Goal: Task Accomplishment & Management: Use online tool/utility

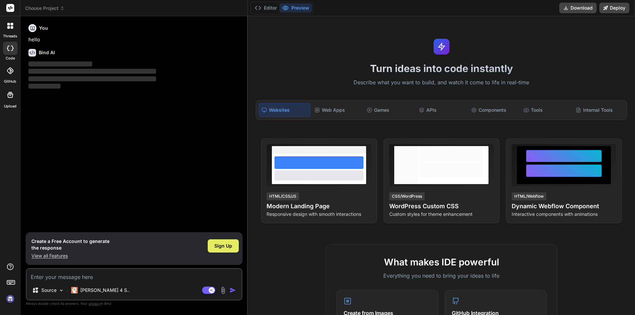
click at [226, 242] on div "Sign Up" at bounding box center [223, 246] width 31 height 13
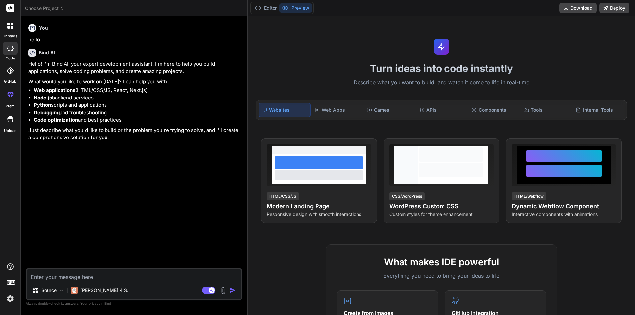
click at [99, 271] on textarea at bounding box center [134, 275] width 215 height 12
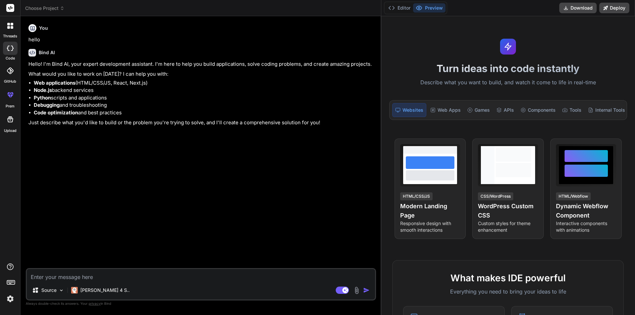
type textarea "x"
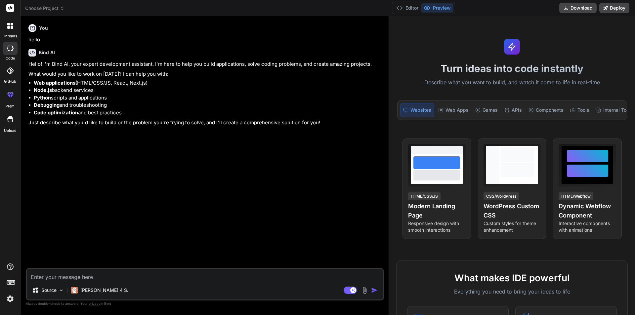
drag, startPoint x: 248, startPoint y: 42, endPoint x: 523, endPoint y: 53, distance: 275.8
click at [523, 53] on div "threads code GitHub prem Upload Choose Project Created with Pixso. Bind AI Web …" at bounding box center [317, 157] width 635 height 315
click at [67, 275] on textarea at bounding box center [205, 275] width 356 height 12
type textarea "R"
type textarea "x"
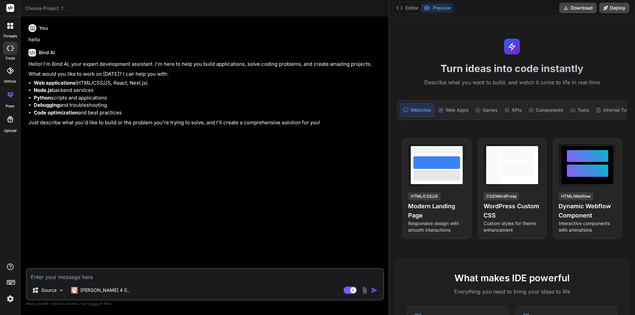
type textarea "x"
type textarea "W"
type textarea "x"
type textarea "Wr"
type textarea "x"
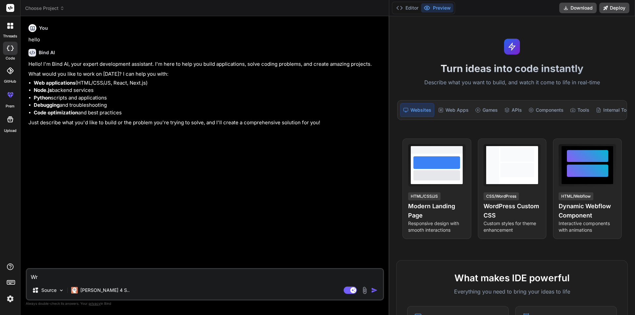
type textarea "Wri"
type textarea "x"
type textarea "Writ"
type textarea "x"
type textarea "Write"
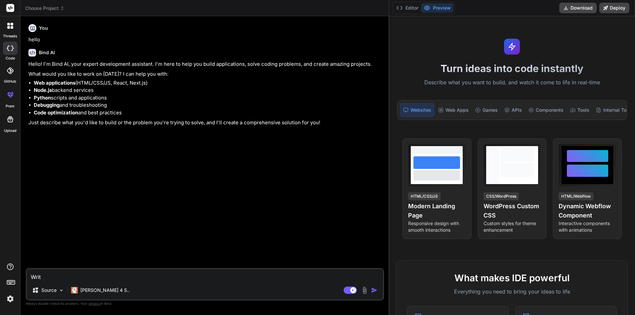
type textarea "x"
type textarea "Write"
type textarea "x"
type textarea "Write t"
type textarea "x"
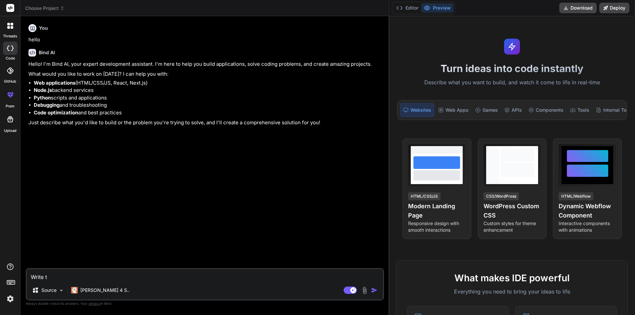
type textarea "Write te"
type textarea "x"
type textarea "Write tes"
type textarea "x"
type textarea "Write test"
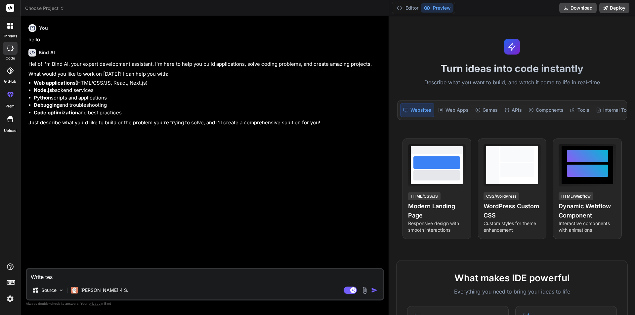
type textarea "x"
type textarea "Write test"
type textarea "x"
type textarea "Write test c"
type textarea "x"
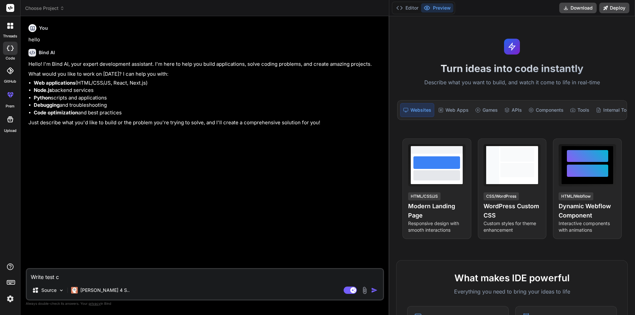
type textarea "Write test ca"
type textarea "x"
type textarea "Write test cas"
type textarea "x"
type textarea "Write test case"
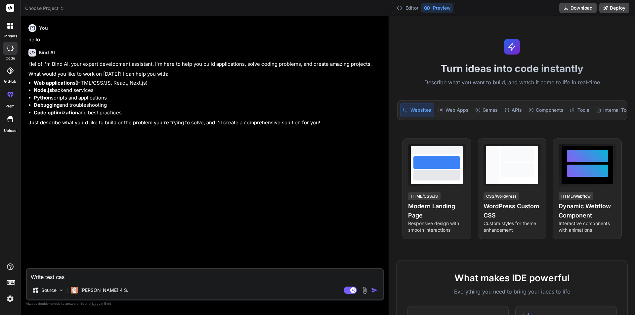
type textarea "x"
type textarea "Write test cases"
type textarea "x"
type textarea "Write test cases"
type textarea "x"
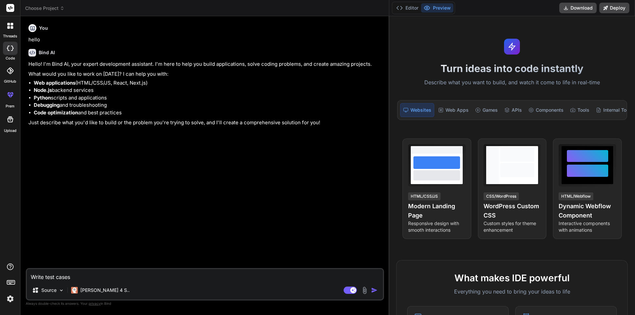
type textarea "Write test cases f"
type textarea "x"
type textarea "Write test cases fo"
type textarea "x"
type textarea "Write test cases for"
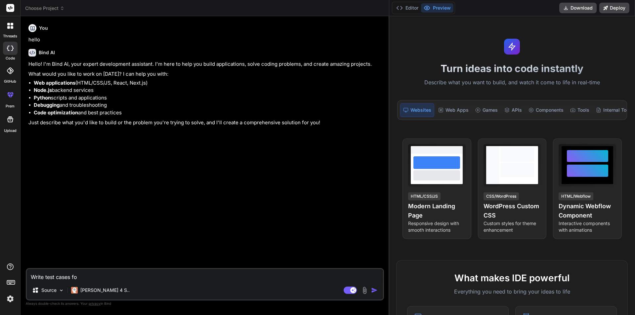
type textarea "x"
type textarea "Write test cases for"
type textarea "x"
type textarea "Write test cases for t"
type textarea "x"
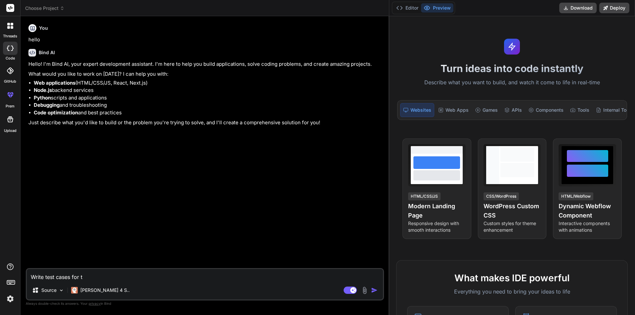
type textarea "Write test cases for th"
type textarea "x"
type textarea "Write test cases for the"
type textarea "x"
type textarea "Write test cases for the"
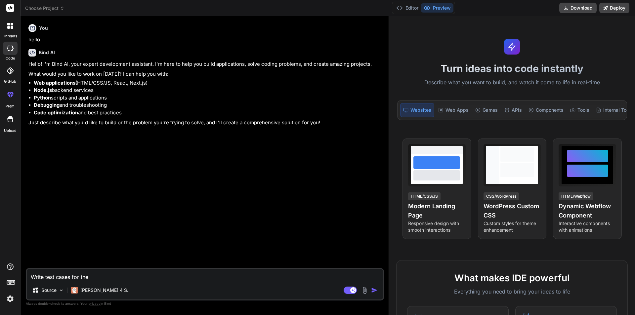
type textarea "x"
type textarea "Write test cases for the f"
type textarea "x"
type textarea "Write test cases for the fl"
type textarea "x"
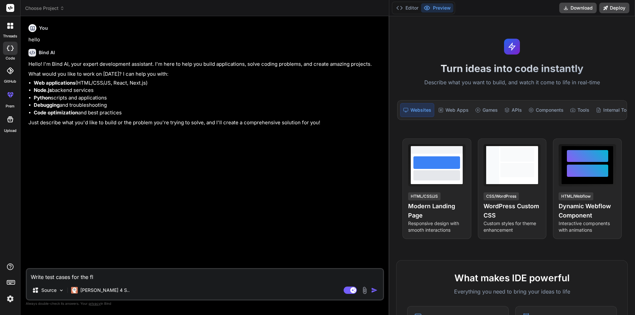
type textarea "Write test cases for the f"
type textarea "x"
type textarea "Write test cases for the fo"
type textarea "x"
type textarea "Write test cases for the fol"
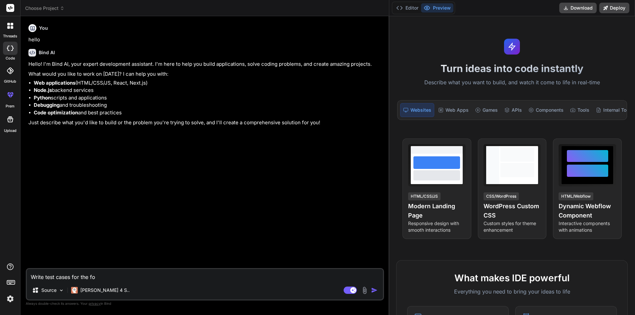
type textarea "x"
type textarea "Write test cases for the foll"
type textarea "x"
type textarea "Write test cases for the follo"
type textarea "x"
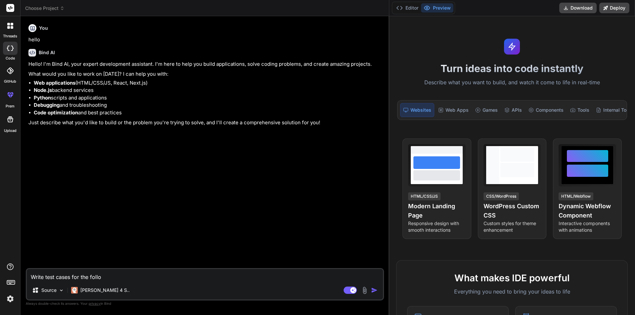
type textarea "Write test cases for the follow"
type textarea "x"
type textarea "Write test cases for the followi"
type textarea "x"
type textarea "Write test cases for the followin"
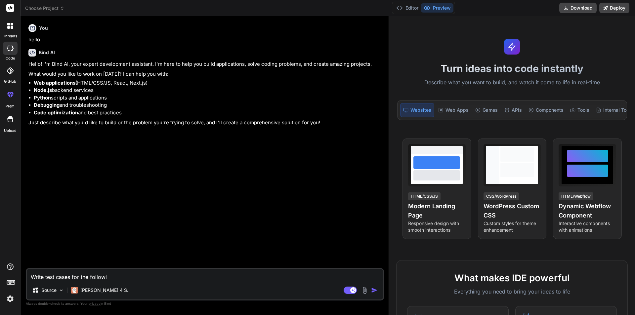
type textarea "x"
type textarea "Write test cases for the following"
type textarea "x"
type textarea "Write test cases for the following"
type textarea "x"
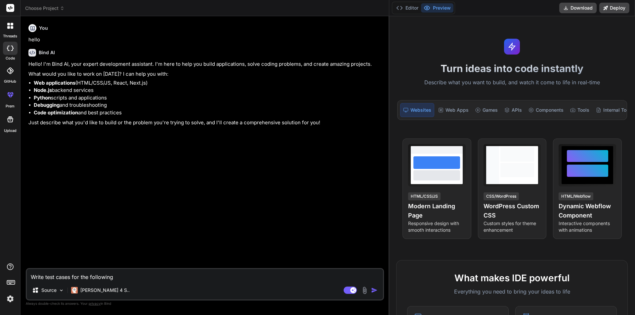
type textarea "Write test cases for the following f"
type textarea "x"
type textarea "Write test cases for the following fu"
type textarea "x"
type textarea "Write test cases for the following fun"
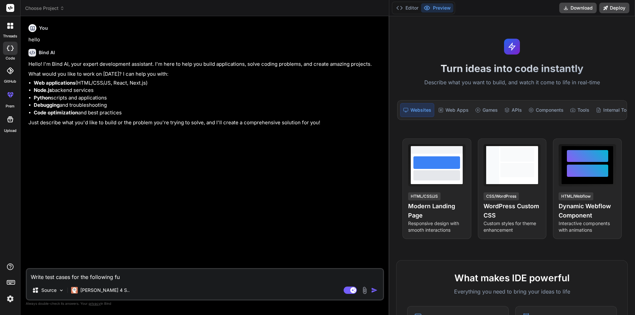
type textarea "x"
type textarea "Write test cases for the following func"
type textarea "x"
type textarea "Write test cases for the following funct"
type textarea "x"
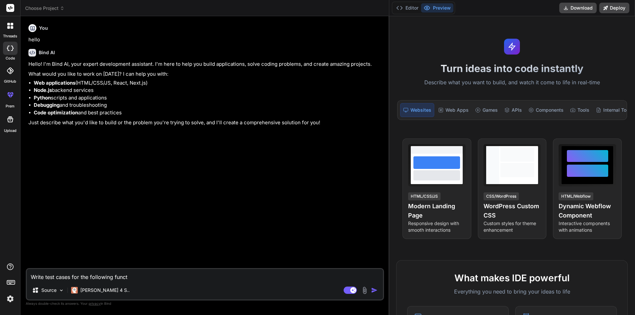
type textarea "Write test cases for the following functi"
type textarea "x"
type textarea "Write test cases for the following functio"
type textarea "x"
type textarea "Write test cases for the following function"
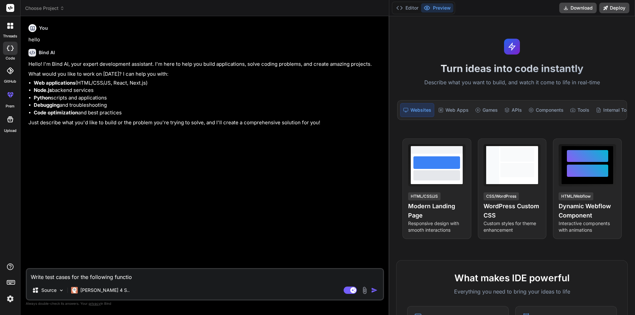
type textarea "x"
type textarea "Write test cases for the following functiona"
type textarea "x"
type textarea "Write test cases for the following functional"
type textarea "x"
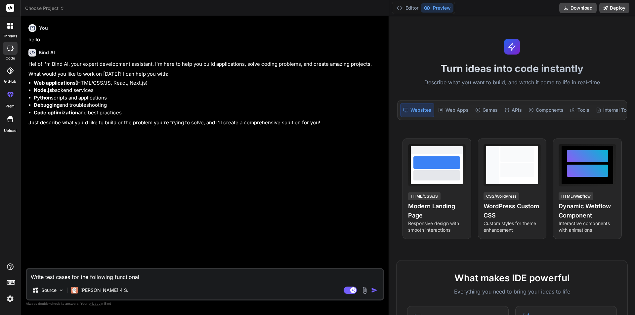
type textarea "Write test cases for the following functionali"
type textarea "x"
type textarea "Write test cases for the following functionalit"
type textarea "x"
type textarea "Write test cases for the following functionality"
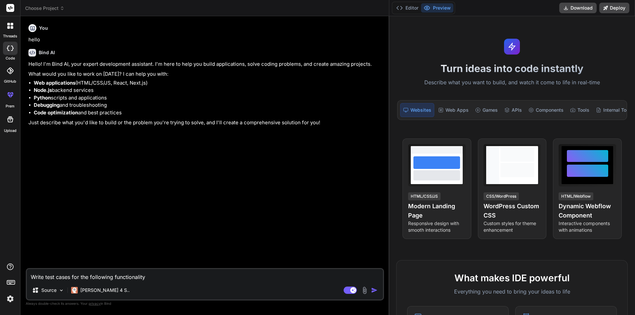
type textarea "x"
type textarea "Write test cases for the following functionality-"
type textarea "x"
paste textarea "Per Diem Screen Issue: Once the toggle button is enabled, there is no apparent …"
type textarea "Write test cases for the following functionality-Per Diem Screen Issue: Once th…"
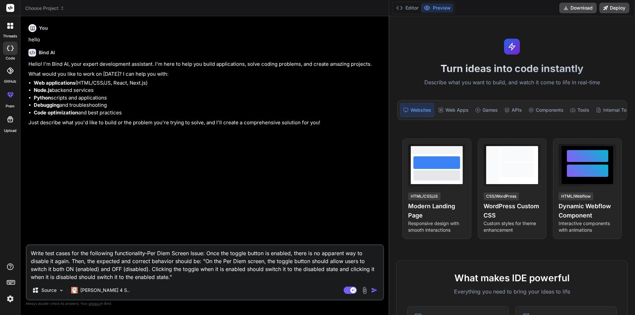
type textarea "x"
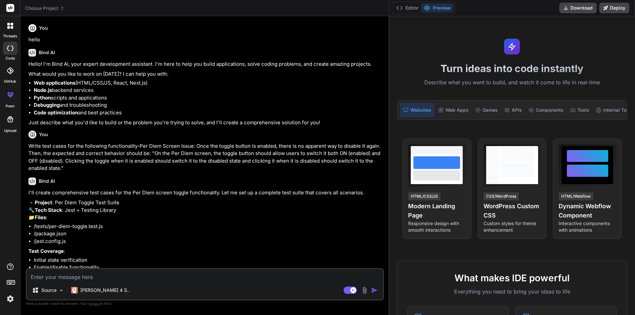
type textarea "x"
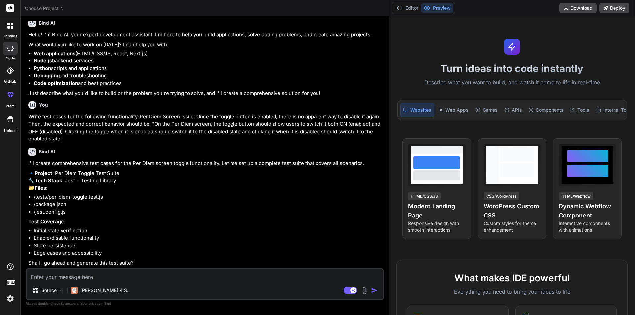
scroll to position [44, 0]
click at [60, 273] on textarea at bounding box center [205, 275] width 356 height 12
type textarea "W"
type textarea "x"
type textarea "Wr"
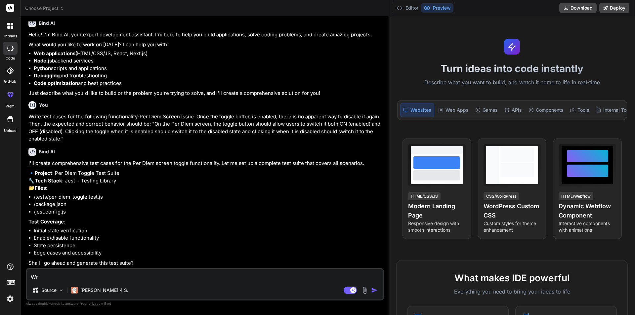
type textarea "x"
type textarea "Wri"
type textarea "x"
type textarea "Writ"
type textarea "x"
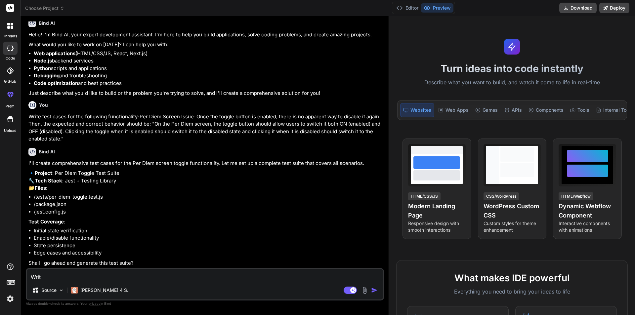
type textarea "Write"
type textarea "x"
type textarea "Write"
type textarea "x"
type textarea "Write t"
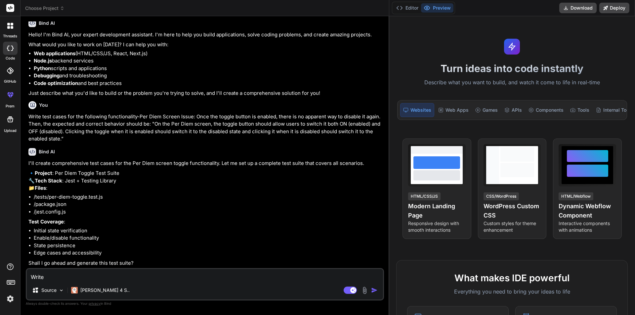
type textarea "x"
type textarea "Write te"
type textarea "x"
type textarea "Write tes"
type textarea "x"
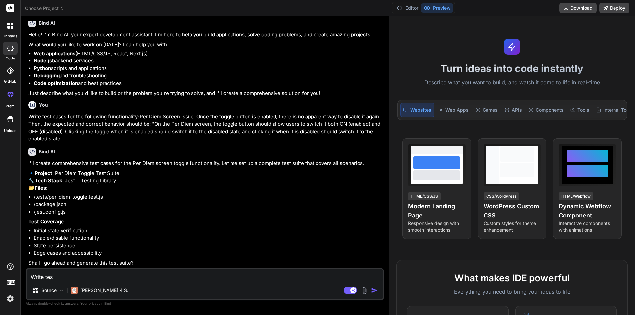
type textarea "Write test"
type textarea "x"
type textarea "Write test"
type textarea "x"
type textarea "Write test c"
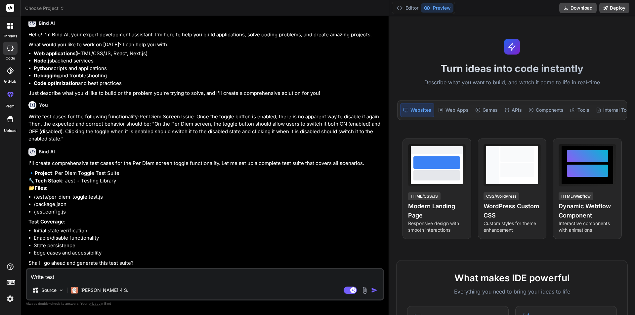
type textarea "x"
type textarea "Write test ca"
type textarea "x"
type textarea "Write test cas"
type textarea "x"
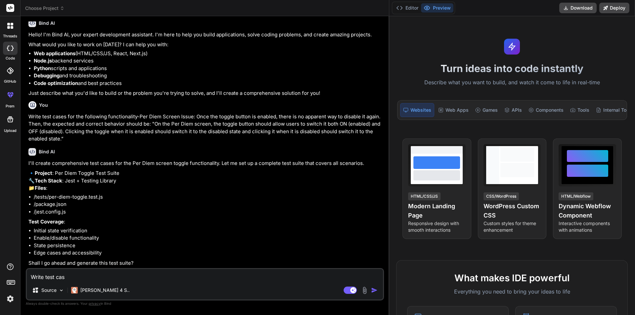
type textarea "Write test case"
type textarea "x"
type textarea "Write test cases"
type textarea "x"
type textarea "Write test cases"
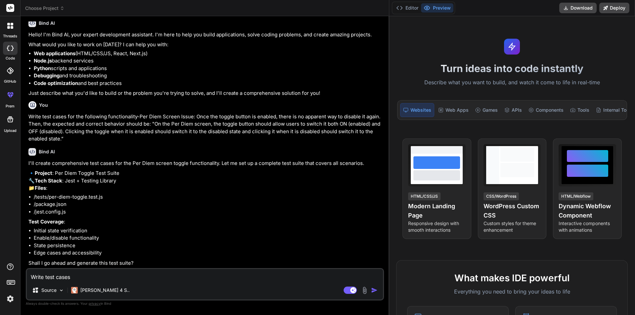
type textarea "x"
type textarea "Write test cases u"
type textarea "x"
type textarea "Write test cases us"
type textarea "x"
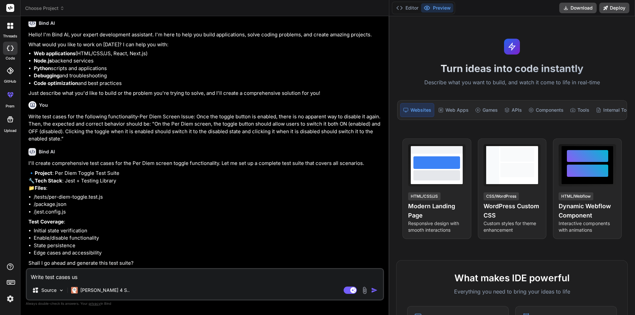
type textarea "Write test cases usi"
type textarea "x"
type textarea "Write test cases usin"
type textarea "x"
type textarea "Write test cases using"
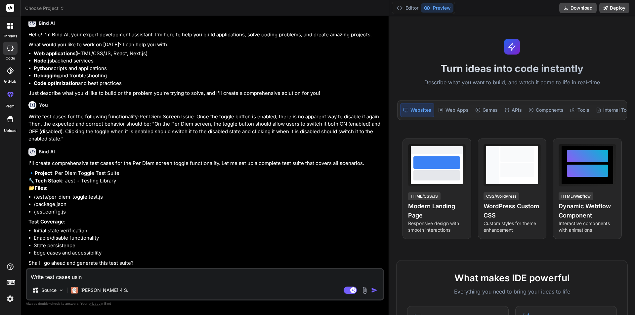
type textarea "x"
type textarea "Write test cases using"
type textarea "x"
type textarea "Write test cases using d"
type textarea "x"
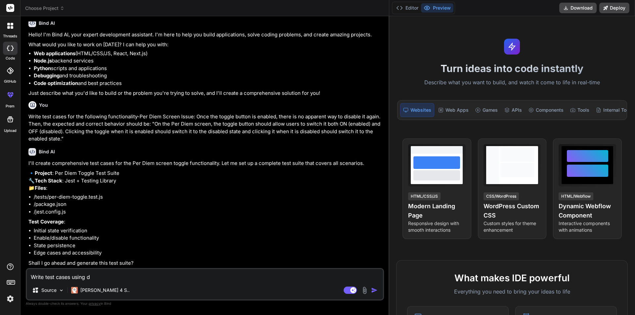
type textarea "Write test cases using di"
type textarea "x"
type textarea "Write test cases using dif"
type textarea "x"
type textarea "Write test cases using diff"
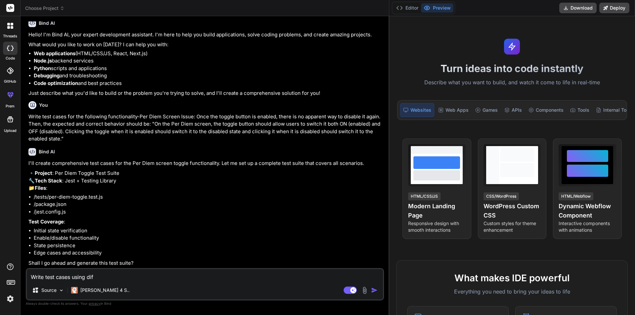
type textarea "x"
type textarea "Write test cases using diffe"
type textarea "x"
type textarea "Write test cases using differ"
type textarea "x"
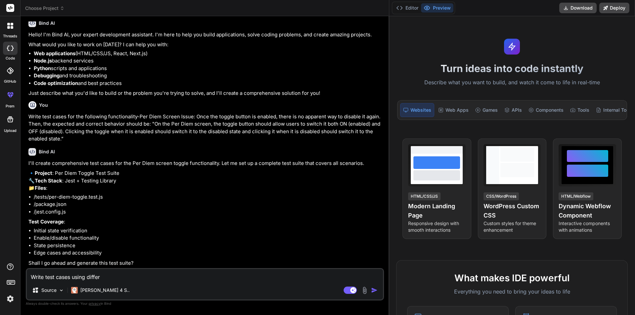
type textarea "Write test cases using differe"
type textarea "x"
type textarea "Write test cases using differen"
type textarea "x"
type textarea "Write test cases using different"
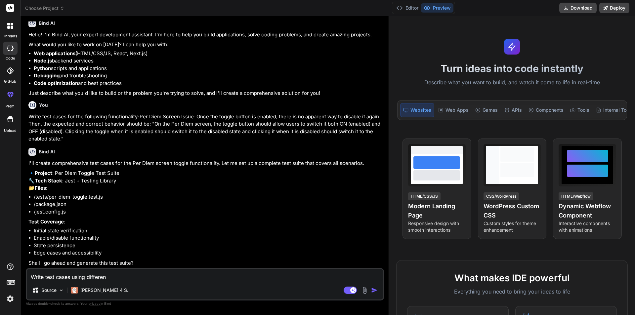
type textarea "x"
type textarea "Write test cases using different"
type textarea "x"
type textarea "Write test cases using different s"
type textarea "x"
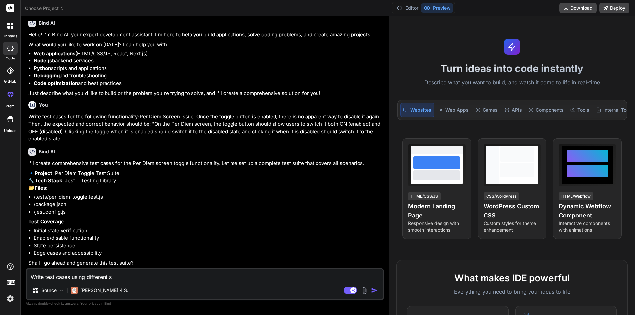
type textarea "Write test cases using different sc"
type textarea "x"
type textarea "Write test cases using different sce"
type textarea "x"
type textarea "Write test cases using different scen"
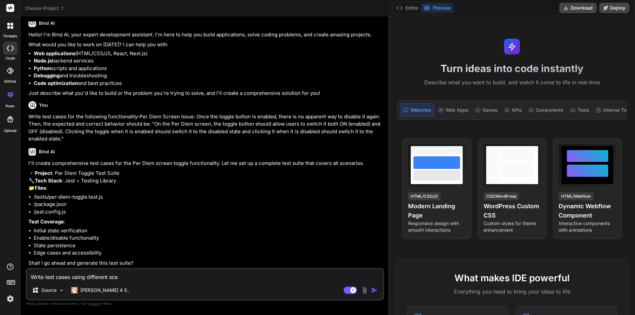
type textarea "x"
type textarea "Write test cases using different scena"
type textarea "x"
type textarea "Write test cases using different scenar"
type textarea "x"
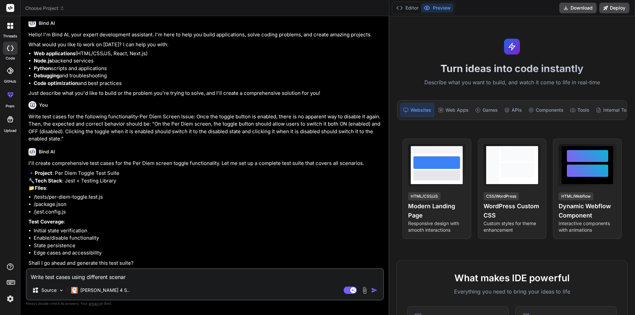
type textarea "Write test cases using different scenari"
type textarea "x"
type textarea "Write test cases using different scenario"
type textarea "x"
type textarea "Write test cases using different scenarios"
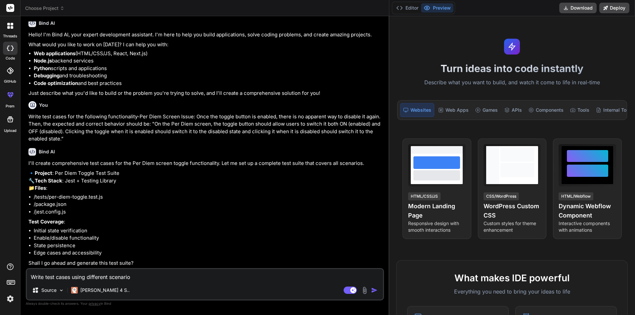
type textarea "x"
type textarea "Write test cases using different scenarios"
type textarea "x"
type textarea "Write test cases using different scenarios n"
type textarea "x"
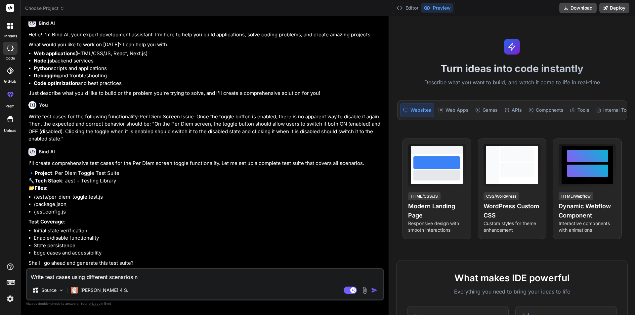
type textarea "Write test cases using different scenarios no"
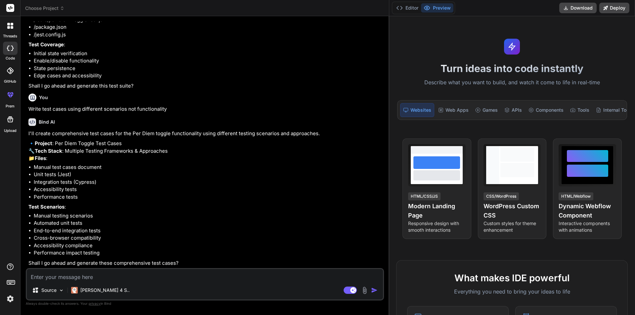
scroll to position [237, 0]
click at [60, 279] on textarea at bounding box center [205, 275] width 356 height 12
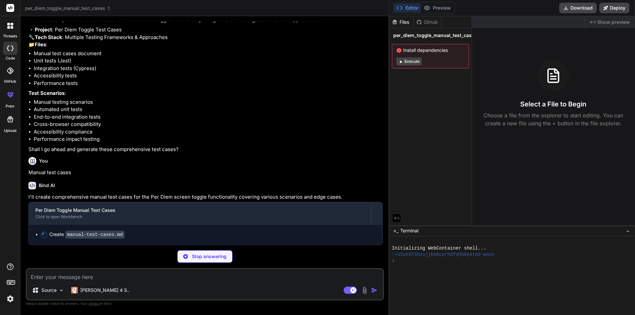
scroll to position [350, 0]
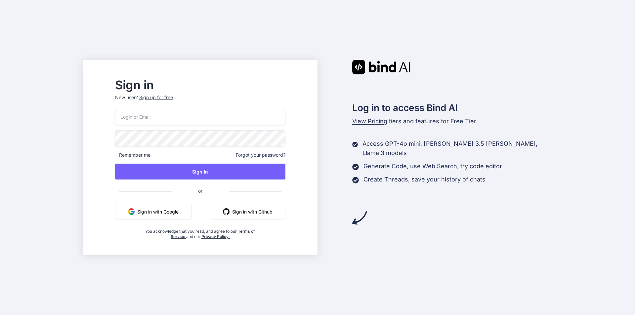
click at [170, 115] on input "email" at bounding box center [200, 117] width 170 height 16
type input "[EMAIL_ADDRESS][DOMAIN_NAME]"
click at [173, 97] on div "Sign up for free" at bounding box center [156, 97] width 34 height 7
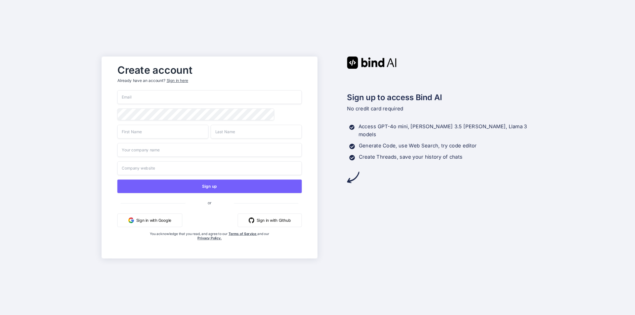
click at [160, 95] on input "email" at bounding box center [209, 97] width 185 height 14
paste input "[EMAIL_ADDRESS][DOMAIN_NAME]"
type input "[EMAIL_ADDRESS][DOMAIN_NAME]"
click at [155, 134] on input "text" at bounding box center [162, 132] width 91 height 14
type input "Alok"
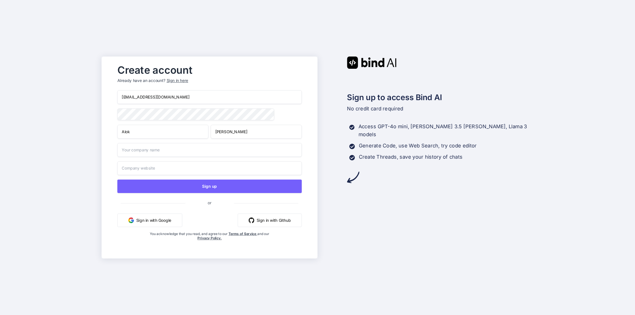
type input "[PERSON_NAME]"
click at [154, 154] on input "text" at bounding box center [209, 150] width 185 height 14
type input "Student"
click at [142, 165] on input "text" at bounding box center [209, 168] width 185 height 14
paste input "Student"
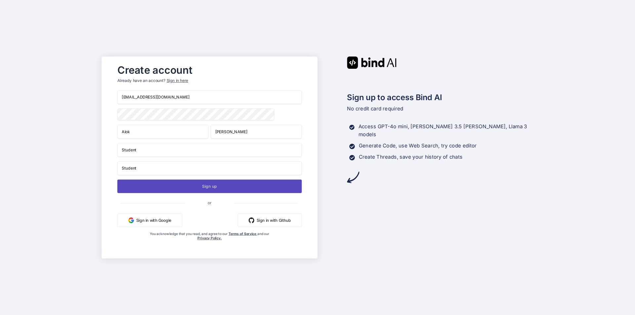
type input "Student"
click at [214, 190] on button "Sign up" at bounding box center [209, 187] width 185 height 14
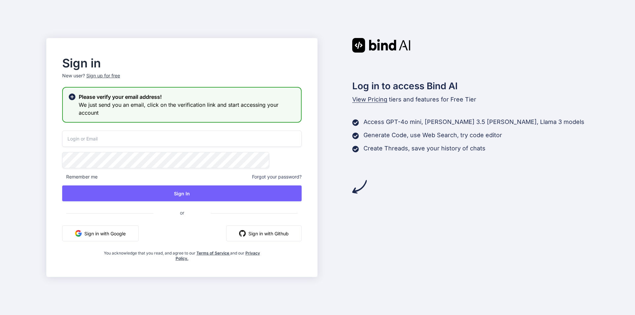
click at [144, 142] on input "email" at bounding box center [182, 139] width 240 height 16
type input "[EMAIL_ADDRESS][DOMAIN_NAME]"
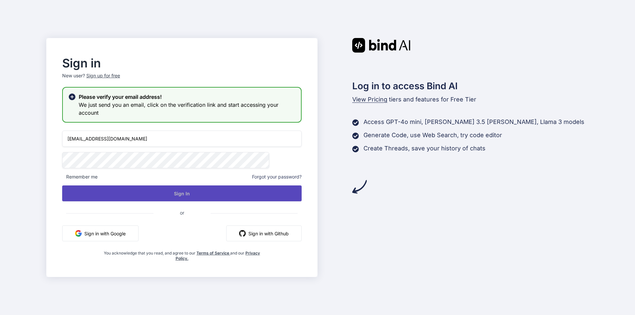
drag, startPoint x: 200, startPoint y: 193, endPoint x: 197, endPoint y: 195, distance: 3.6
click at [201, 194] on button "Sign In" at bounding box center [182, 194] width 240 height 16
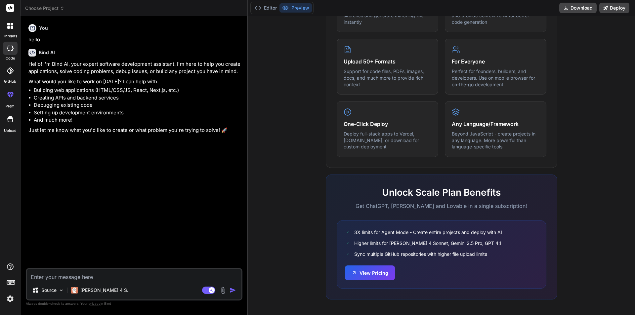
scroll to position [316, 0]
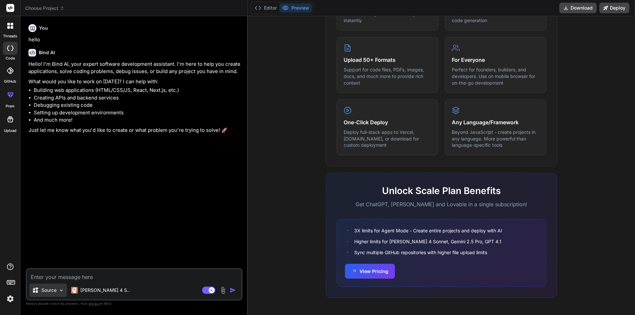
click at [51, 289] on p "Source" at bounding box center [48, 290] width 15 height 7
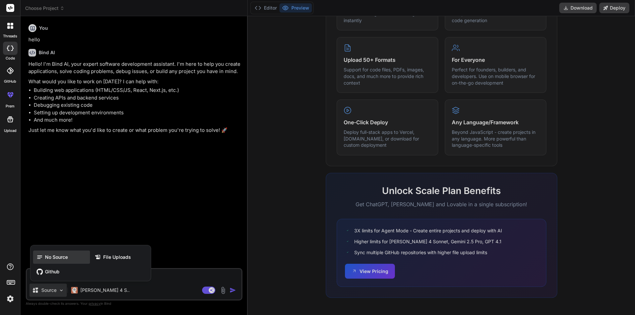
click at [56, 256] on span "No Source" at bounding box center [56, 257] width 23 height 7
type textarea "x"
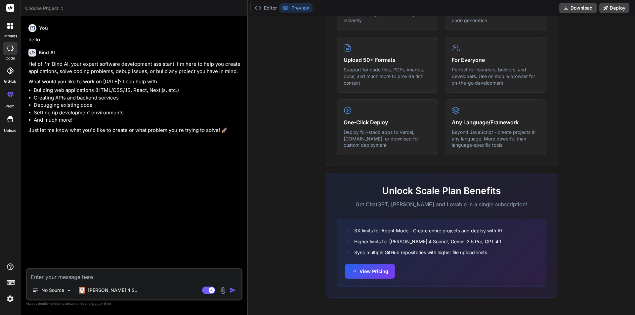
click at [44, 274] on textarea at bounding box center [134, 275] width 215 height 12
type textarea "W"
type textarea "x"
type textarea "Wr"
type textarea "x"
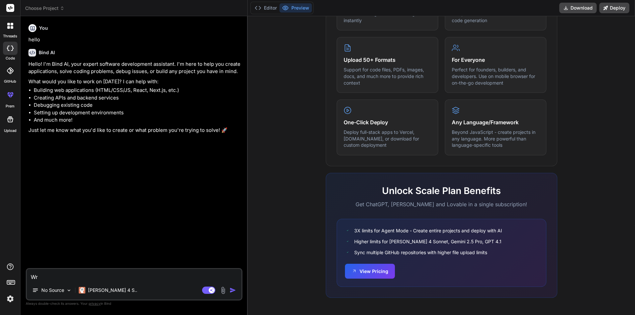
type textarea "Wri"
type textarea "x"
type textarea "Writ"
type textarea "x"
type textarea "Write"
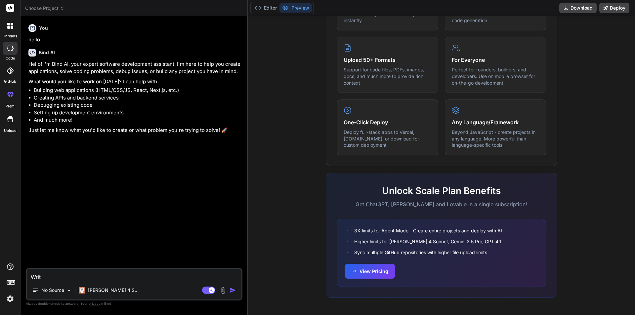
type textarea "x"
type textarea "Write"
type textarea "x"
type textarea "Write t"
type textarea "x"
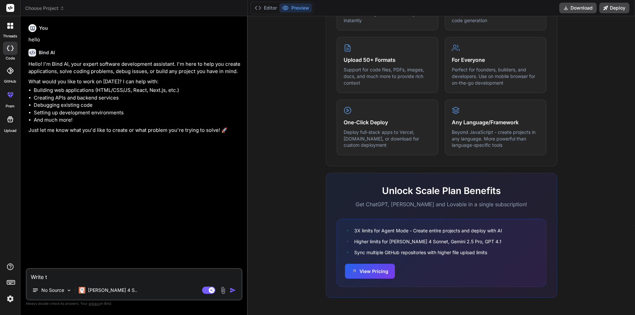
type textarea "Write te"
type textarea "x"
type textarea "Write tes"
type textarea "x"
type textarea "Write test"
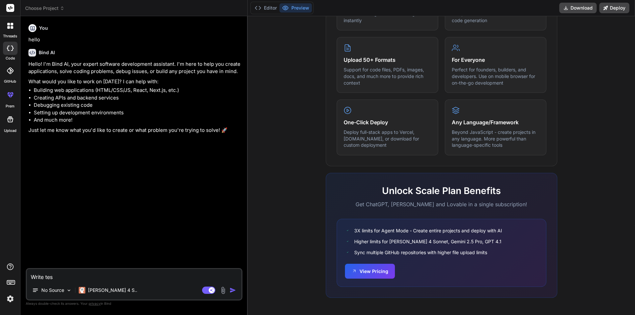
type textarea "x"
type textarea "Write test"
type textarea "x"
type textarea "Write test c"
type textarea "x"
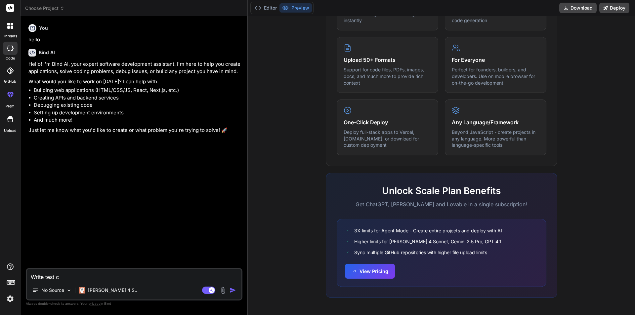
type textarea "Write test ca"
type textarea "x"
type textarea "Write test cas"
type textarea "x"
type textarea "Write test case"
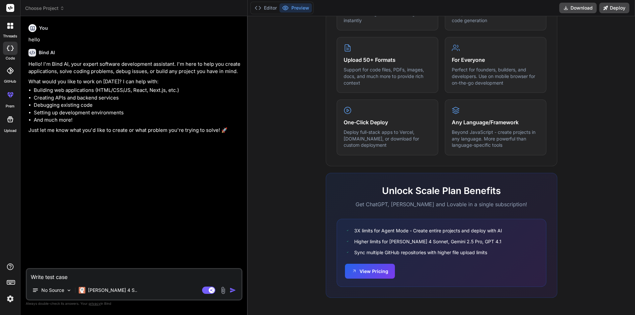
type textarea "x"
type textarea "Write test cases"
type textarea "x"
type textarea "Write test cases"
type textarea "x"
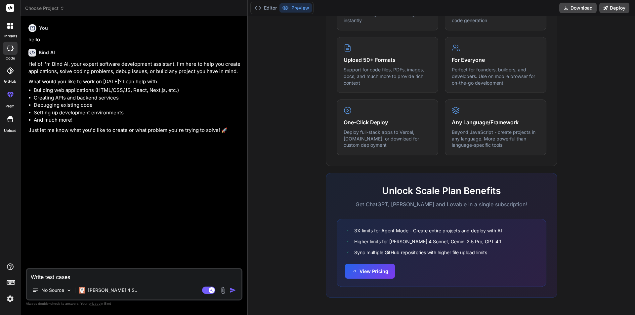
type textarea "Write test cases f"
type textarea "x"
type textarea "Write test cases fo"
type textarea "x"
type textarea "Write test cases for"
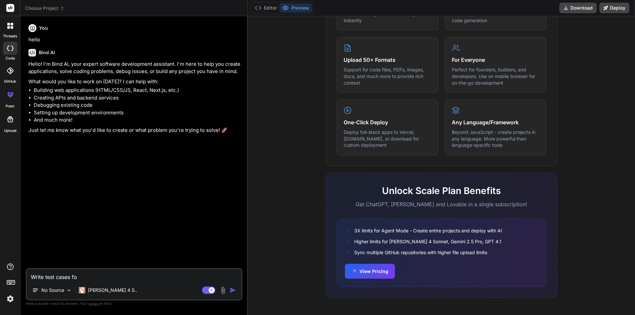
type textarea "x"
type textarea "Write test cases for"
type textarea "x"
type textarea "Write test cases for t"
type textarea "x"
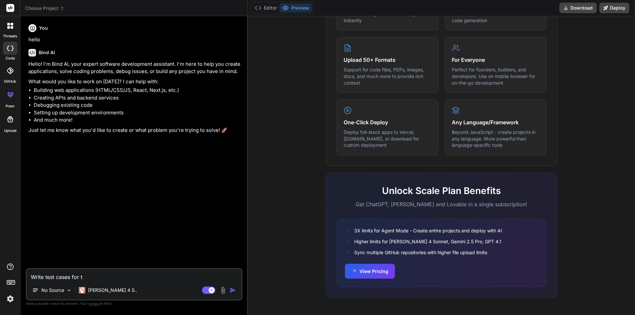
type textarea "Write test cases for th"
type textarea "x"
type textarea "Write test cases for the"
type textarea "x"
type textarea "Write test cases for the"
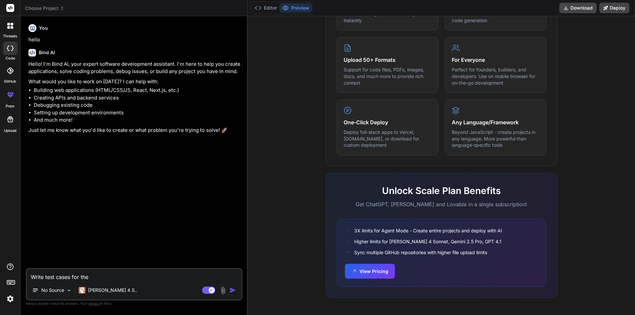
type textarea "x"
type textarea "Write test cases for the f"
type textarea "x"
type textarea "Write test cases for the fo"
type textarea "x"
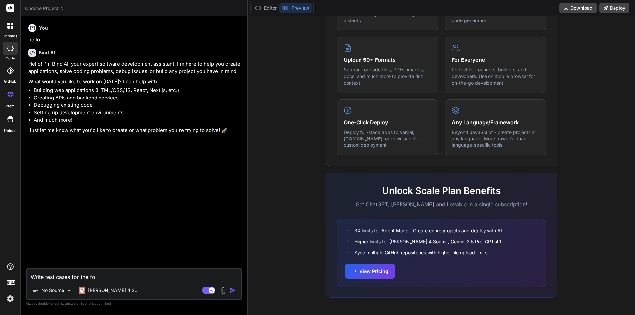
type textarea "Write test cases for the fol"
type textarea "x"
type textarea "Write test cases for the foll"
type textarea "x"
type textarea "Write test cases for the follo"
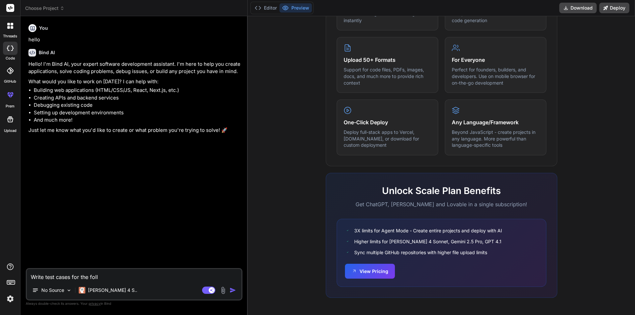
type textarea "x"
type textarea "Write test cases for the foll"
type textarea "x"
type textarea "Write test cases for the fol"
type textarea "x"
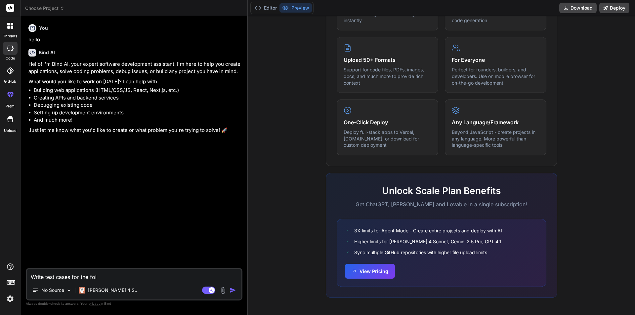
type textarea "Write test cases for the foll"
type textarea "x"
type textarea "Write test cases for the follo"
type textarea "x"
type textarea "Write test cases for the follow"
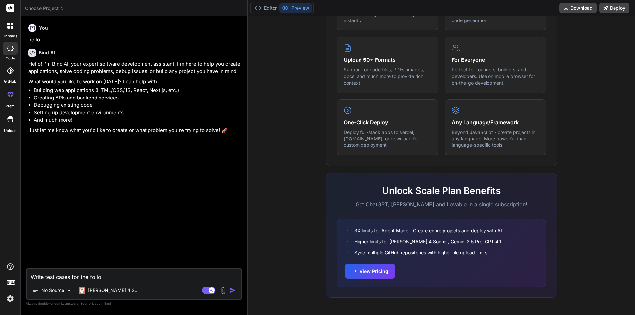
type textarea "x"
type textarea "Write test cases for the followi"
type textarea "x"
type textarea "Write test cases for the followin"
type textarea "x"
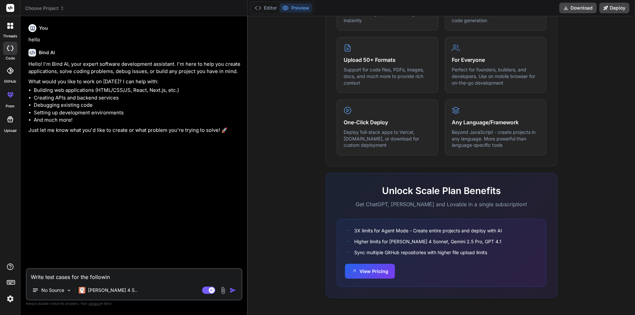
type textarea "Write test cases for the following"
type textarea "x"
type textarea "Write test cases for the following"
type textarea "x"
type textarea "Write test cases for the following f"
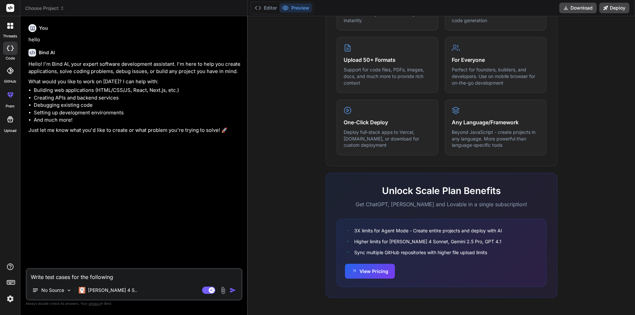
type textarea "x"
type textarea "Write test cases for the following fu"
type textarea "x"
type textarea "Write test cases for the following fun"
type textarea "x"
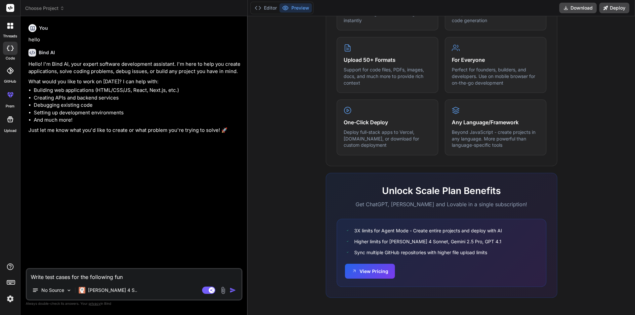
type textarea "Write test cases for the following func"
type textarea "x"
type textarea "Write test cases for the following funct"
type textarea "x"
type textarea "Write test cases for the following functi"
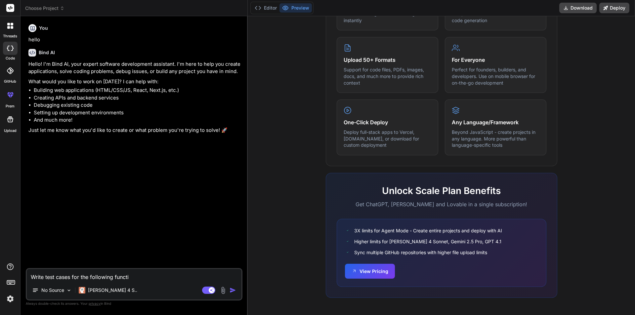
type textarea "x"
type textarea "Write test cases for the following functio"
type textarea "x"
type textarea "Write test cases for the following function"
type textarea "x"
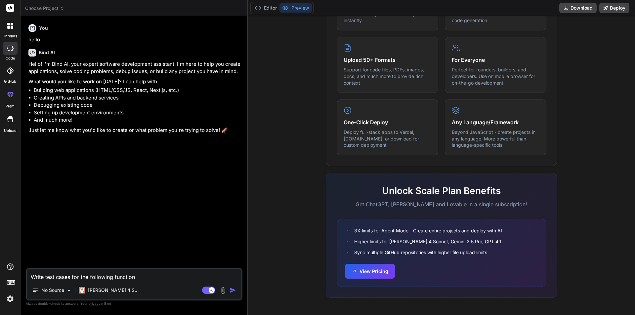
type textarea "Write test cases for the following functiona"
type textarea "x"
type textarea "Write test cases for the following functional"
type textarea "x"
type textarea "Write test cases for the following functionali"
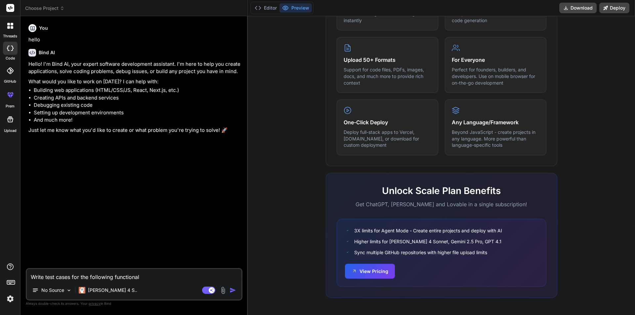
type textarea "x"
type textarea "Write test cases for the following functionalit"
type textarea "x"
type textarea "Write test cases for the following functionality"
type textarea "x"
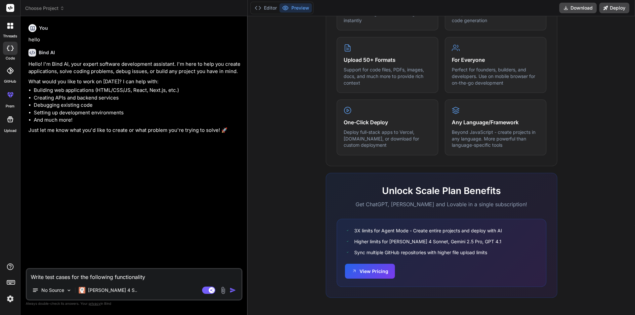
type textarea "Write test cases for the following functionality"
type textarea "x"
type textarea "Write test cases for the following functionality -"
click at [101, 274] on textarea "Write test cases for the following functionality -" at bounding box center [134, 275] width 215 height 12
type textarea "x"
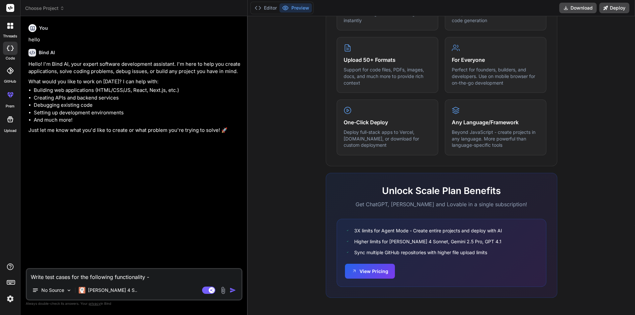
click at [178, 279] on textarea "Write test cases for the following functionality -" at bounding box center [134, 275] width 215 height 12
paste textarea
type textarea "Write test cases for the following functionality -"
type textarea "x"
paste textarea "Per Diem Screen Issue: Once the toggle button is enabled, there is no apparent …"
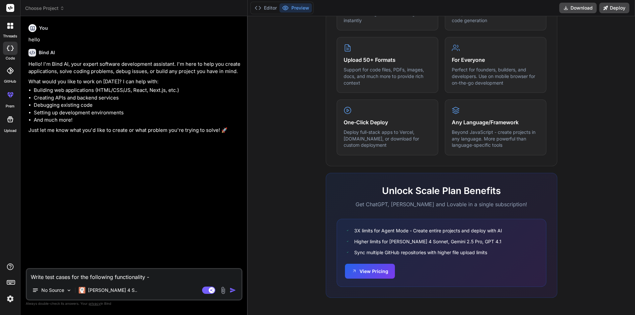
type textarea "Write test cases for the following functionality - Per Diem Screen Issue: Once …"
type textarea "x"
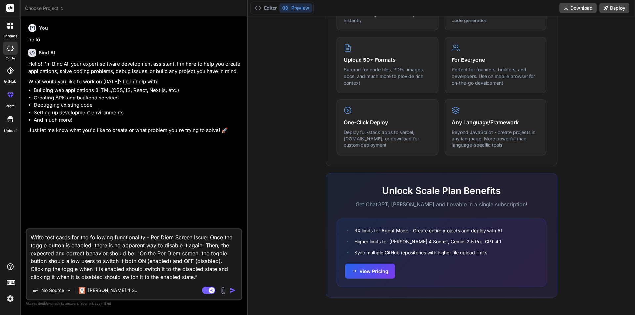
type textarea "Write test cases for the following functionality - Per Diem Screen Issue: Once …"
click at [235, 291] on img "button" at bounding box center [233, 290] width 7 height 7
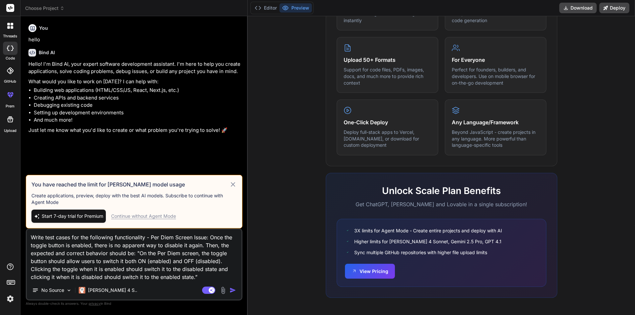
click at [148, 216] on div "Continue without Agent Mode" at bounding box center [143, 216] width 65 height 7
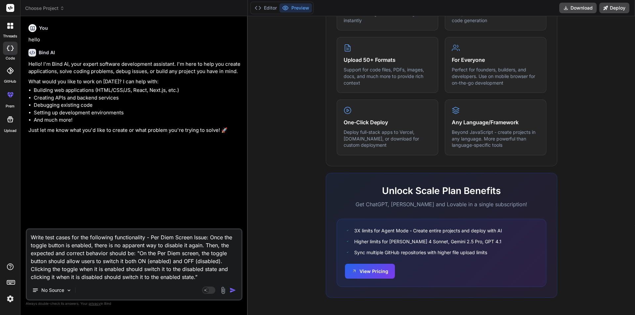
click at [233, 291] on img "button" at bounding box center [233, 290] width 7 height 7
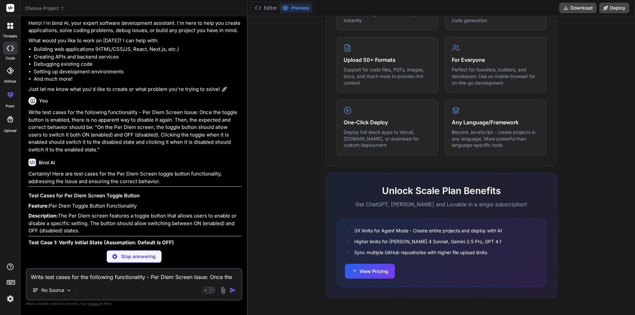
scroll to position [99, 0]
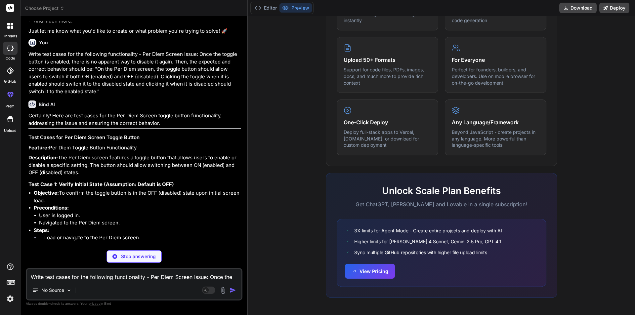
type textarea "x"
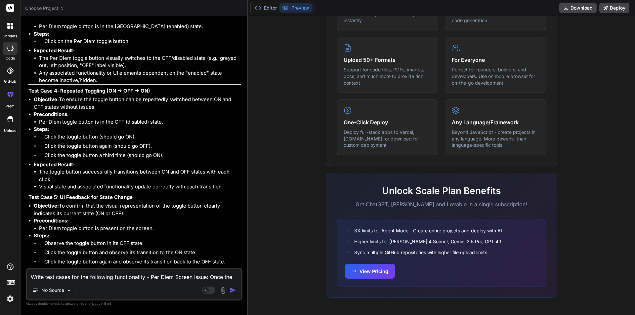
scroll to position [501, 0]
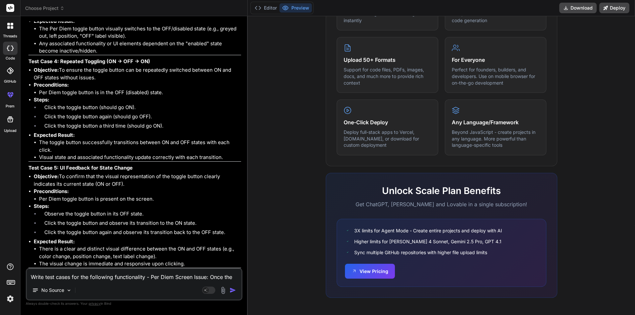
click at [153, 208] on li "Steps: Observe the toggle button in its OFF state. Click the toggle button and …" at bounding box center [137, 220] width 207 height 35
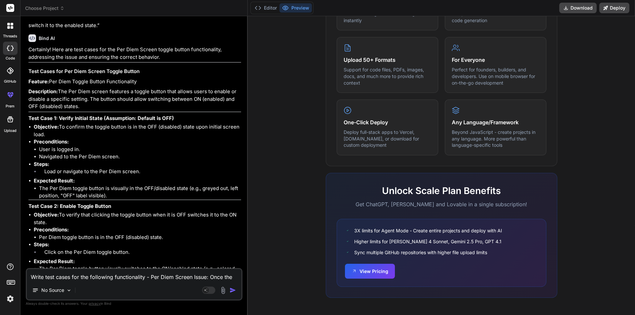
scroll to position [199, 0]
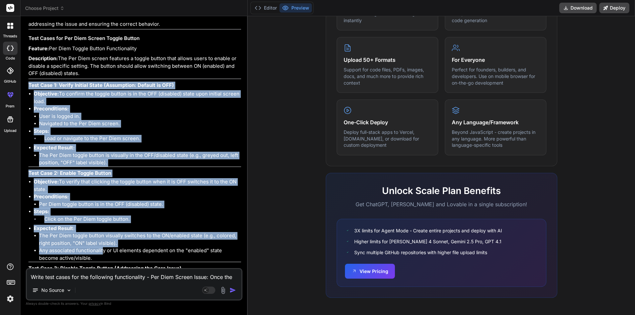
drag, startPoint x: 29, startPoint y: 83, endPoint x: 102, endPoint y: 254, distance: 185.7
click at [102, 254] on div "Certainly! Here are test cases for the Per Diem Screen toggle button functional…" at bounding box center [134, 292] width 213 height 558
click at [126, 138] on li "Load or navigate to the Per Diem screen." at bounding box center [140, 139] width 202 height 9
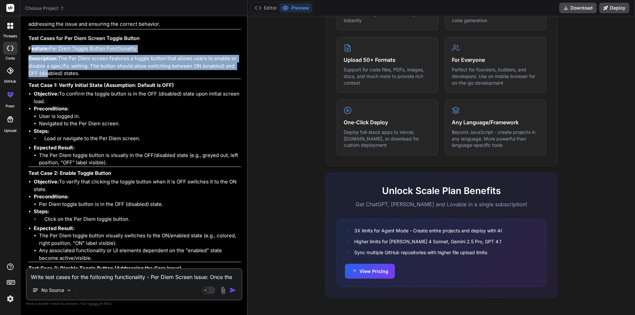
drag, startPoint x: 30, startPoint y: 48, endPoint x: 45, endPoint y: 75, distance: 31.4
click at [45, 75] on div "Certainly! Here are test cases for the Per Diem Screen toggle button functional…" at bounding box center [134, 292] width 213 height 558
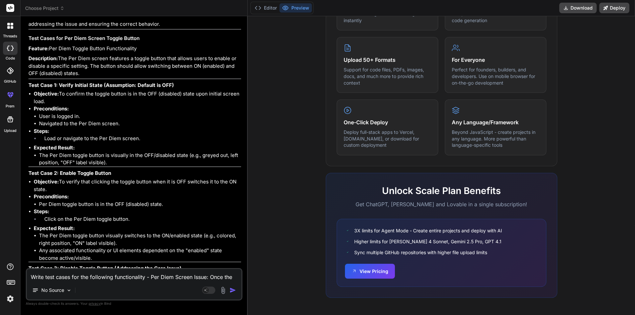
click at [31, 35] on h3 "Test Cases for Per Diem Screen Toggle Button" at bounding box center [134, 39] width 213 height 8
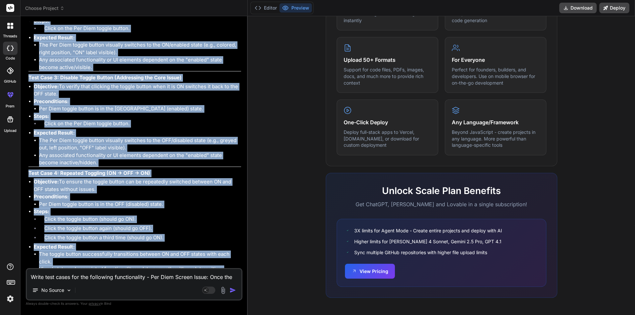
scroll to position [501, 0]
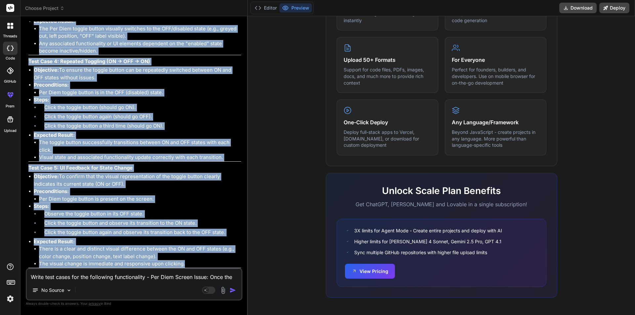
drag, startPoint x: 28, startPoint y: 36, endPoint x: 192, endPoint y: 272, distance: 286.7
click at [192, 272] on div "You hello Bind AI Hello! I'm Bind AI, your expert software development assistan…" at bounding box center [134, 168] width 217 height 293
copy div "Test Cases for Per Diem Screen Toggle Button Feature: Per Diem Toggle Button Fu…"
